Goal: Transaction & Acquisition: Book appointment/travel/reservation

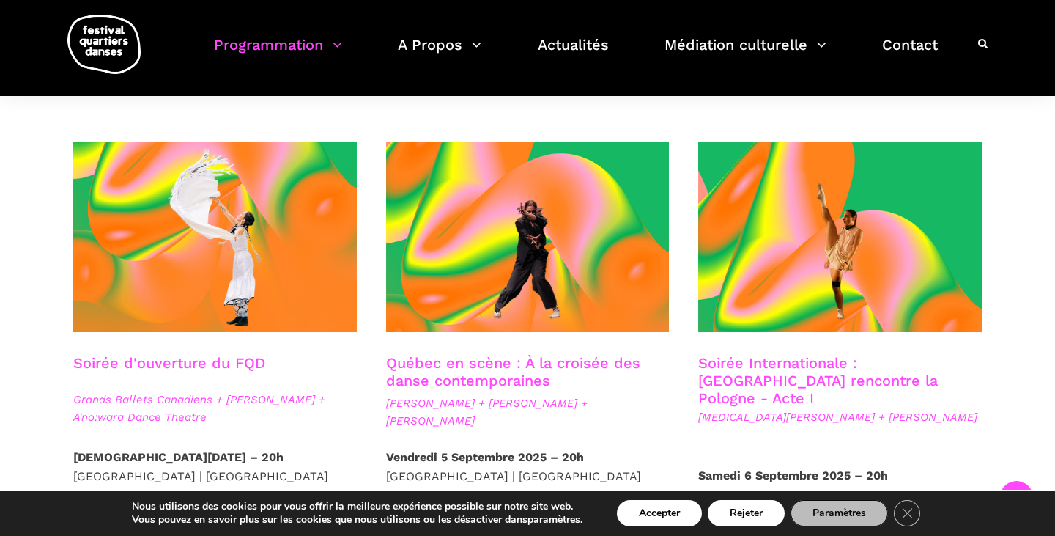
scroll to position [323, 0]
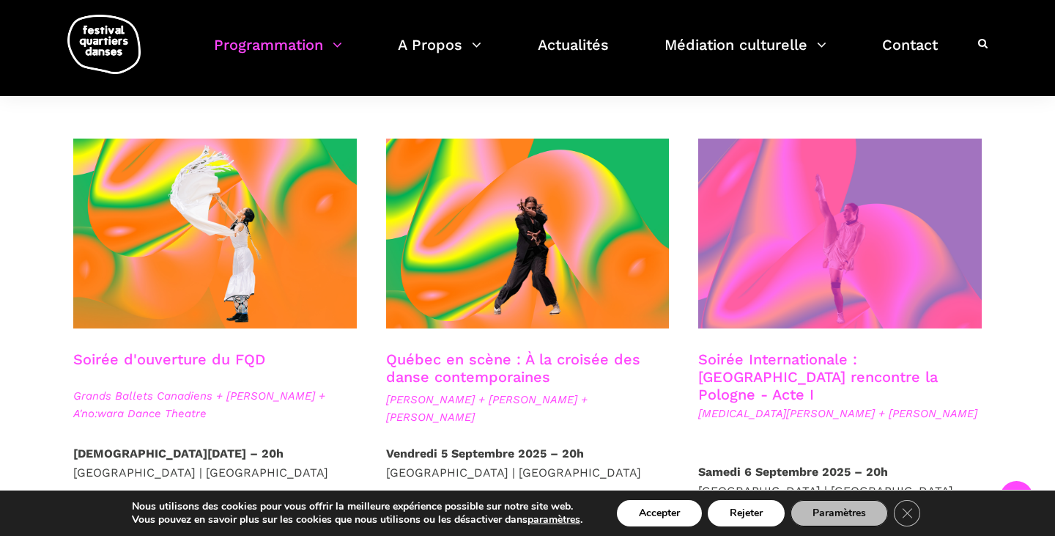
click at [759, 296] on span at bounding box center [840, 234] width 284 height 190
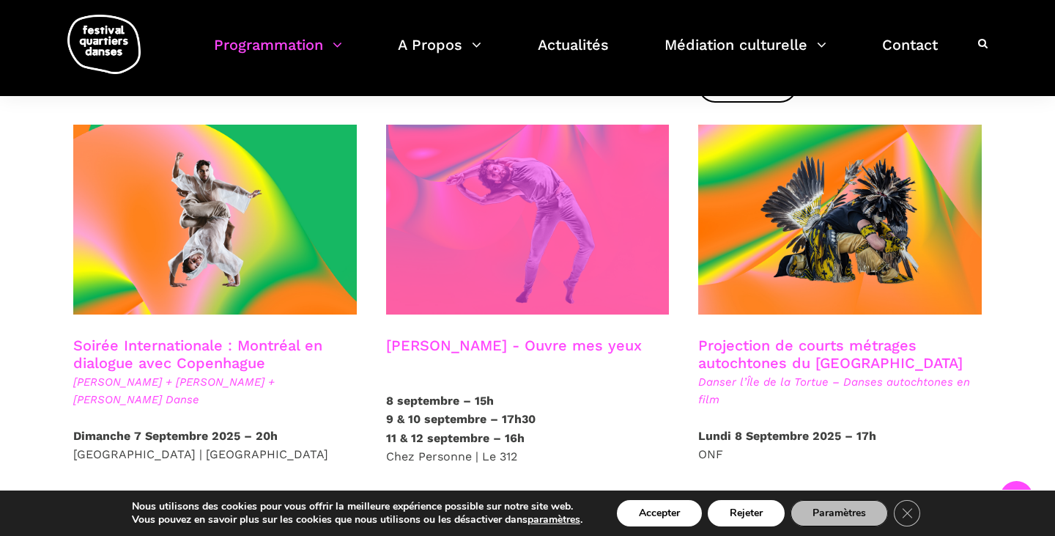
scroll to position [781, 0]
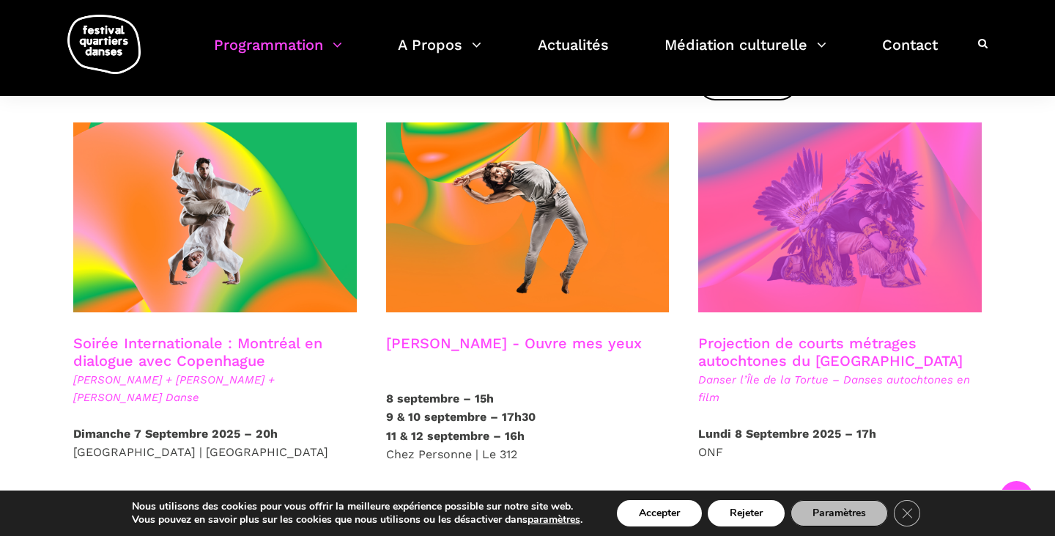
click at [860, 191] on span at bounding box center [840, 217] width 284 height 190
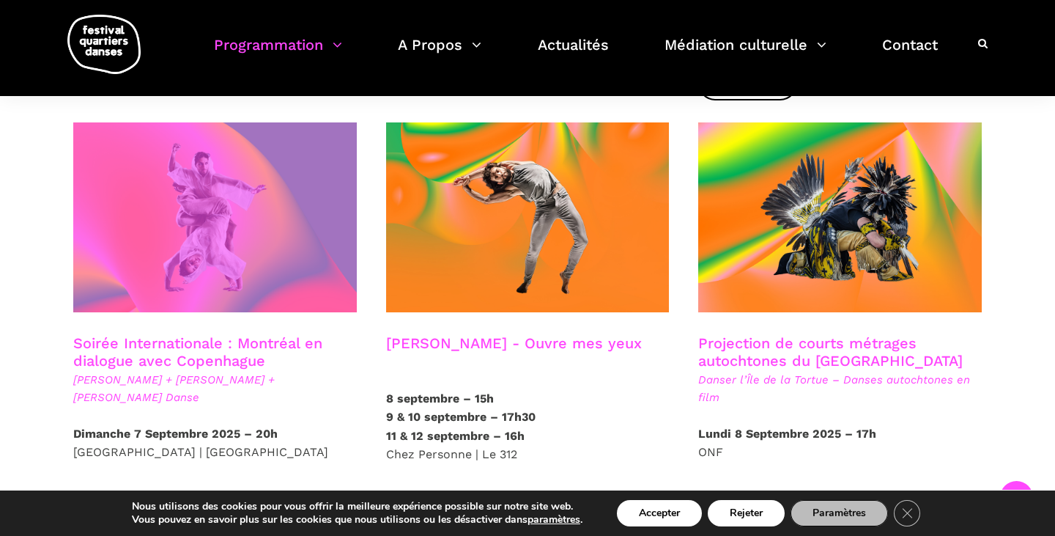
click at [259, 226] on span at bounding box center [215, 217] width 284 height 190
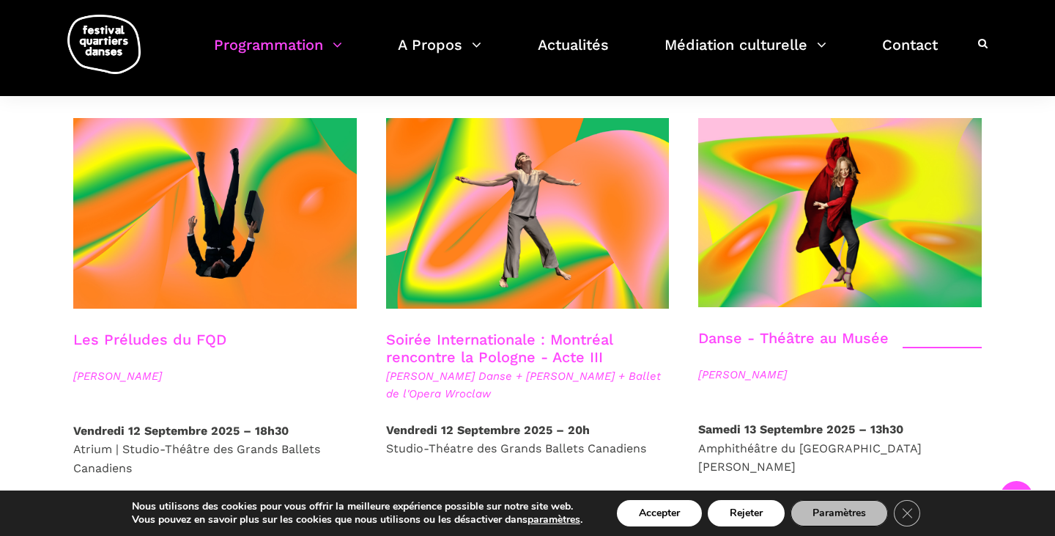
scroll to position [1655, 0]
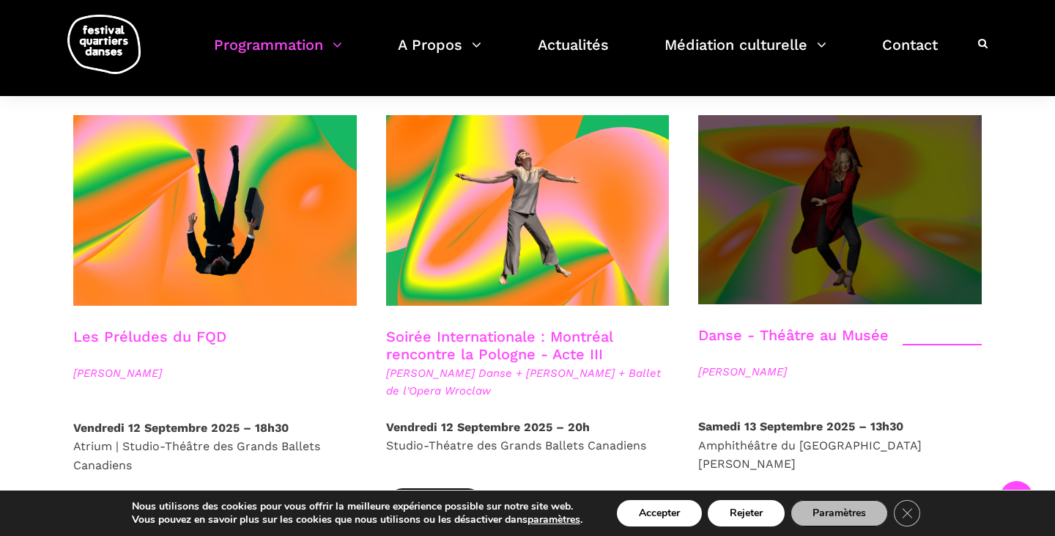
click at [797, 196] on span at bounding box center [840, 209] width 284 height 189
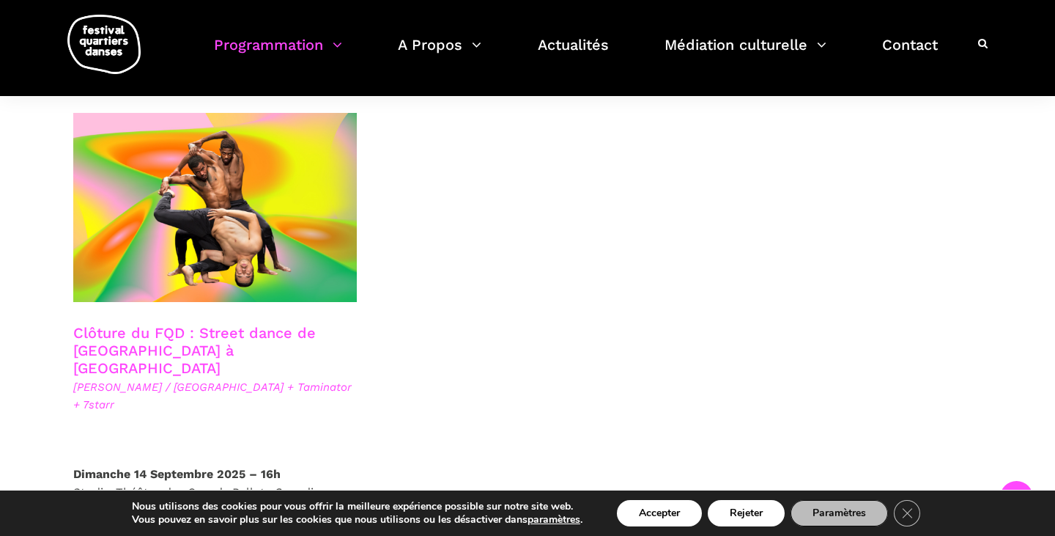
scroll to position [2562, 0]
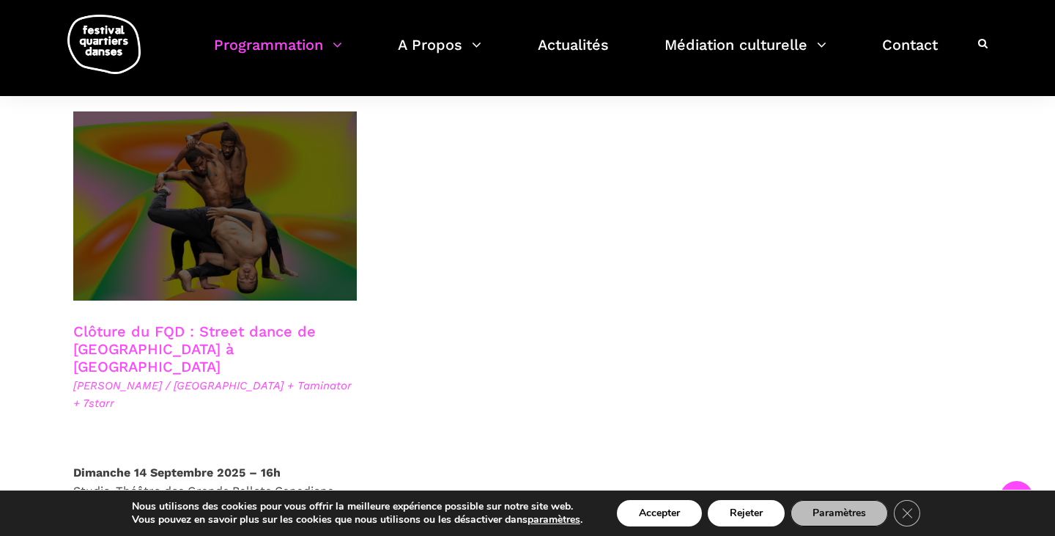
click at [291, 218] on span at bounding box center [215, 205] width 284 height 189
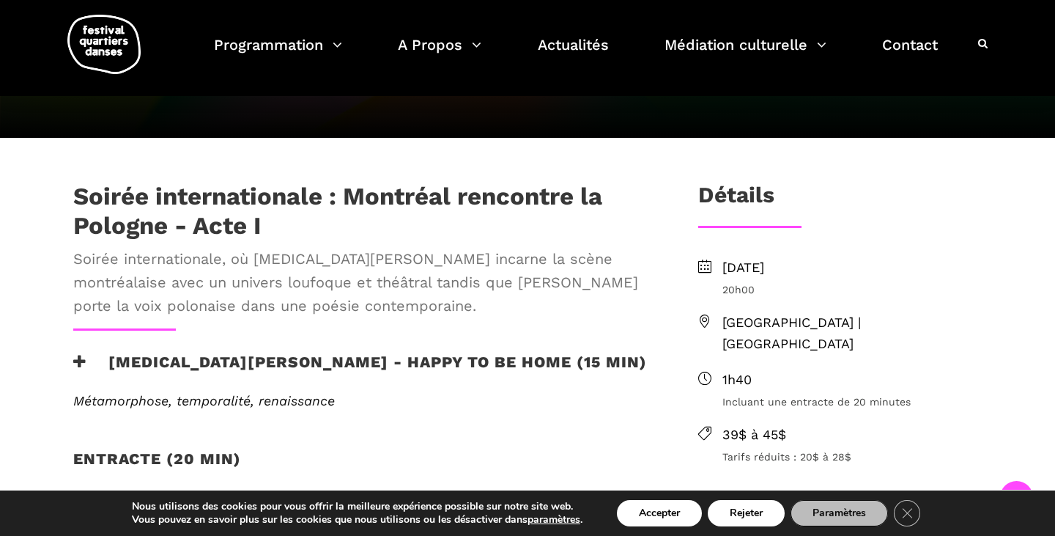
scroll to position [350, 0]
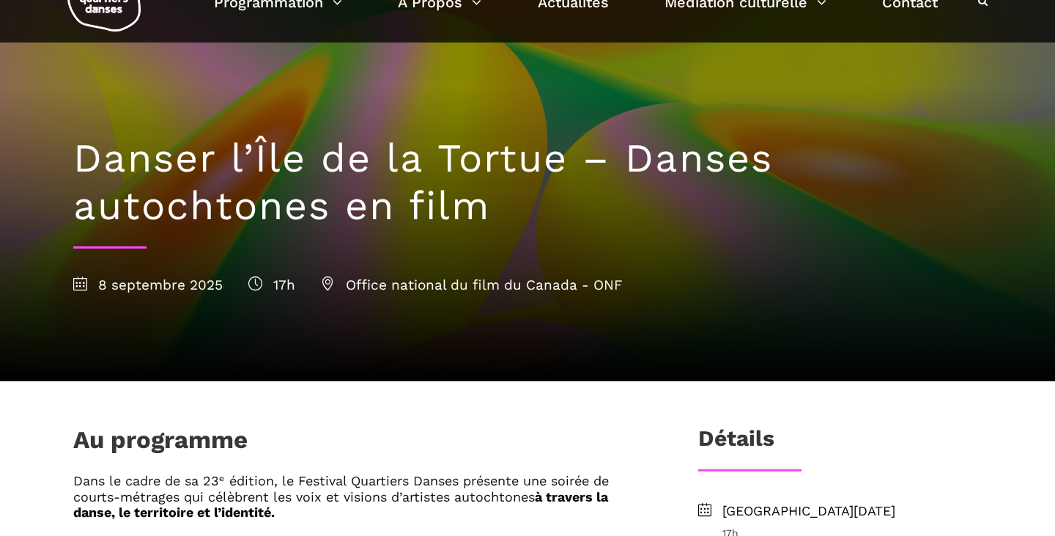
scroll to position [57, 0]
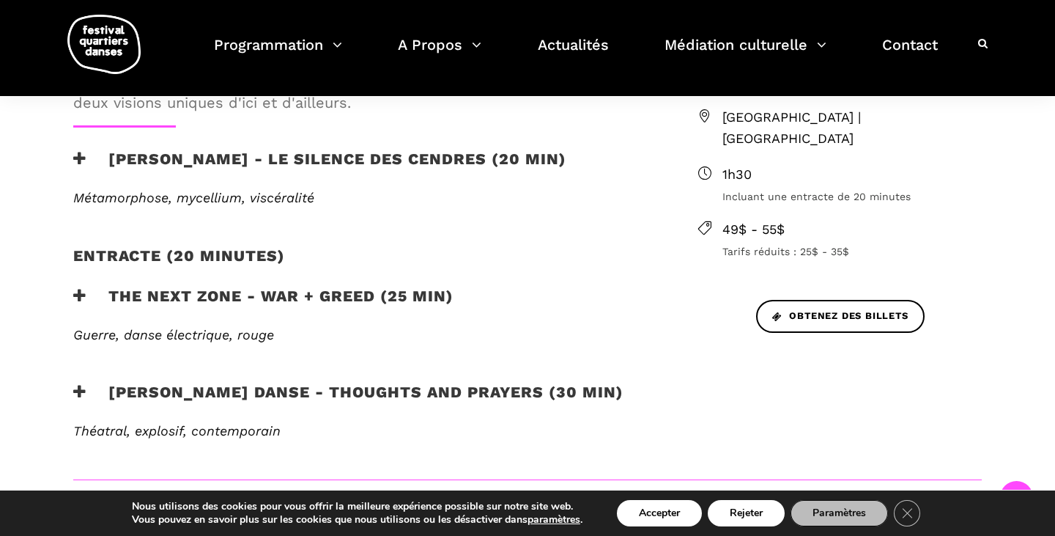
scroll to position [561, 0]
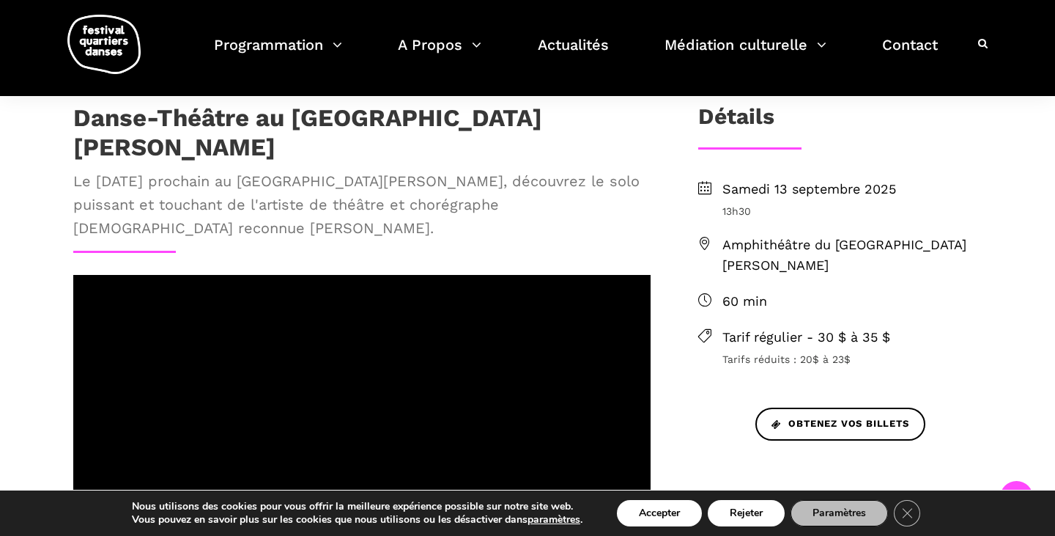
scroll to position [333, 0]
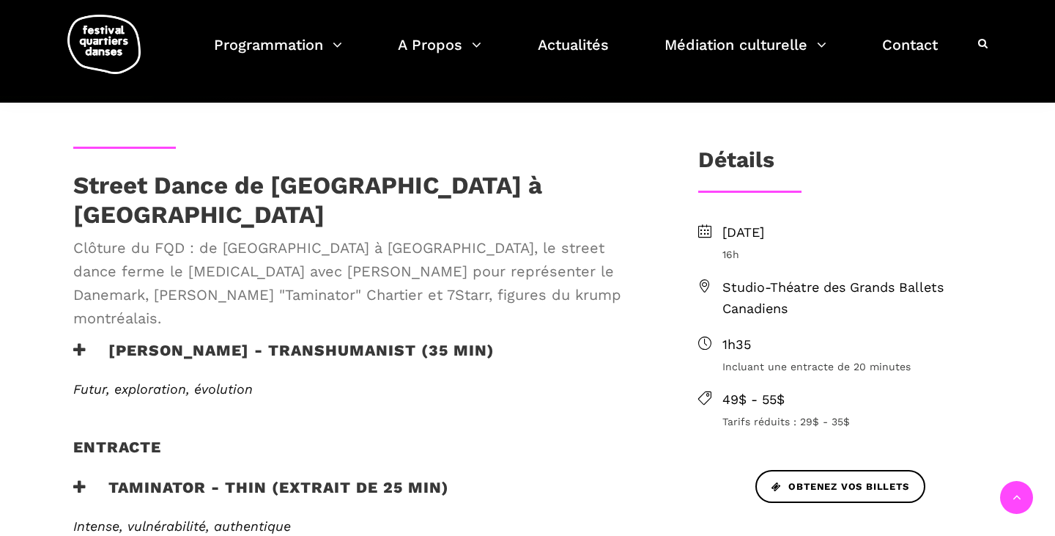
scroll to position [339, 0]
